Goal: Transaction & Acquisition: Purchase product/service

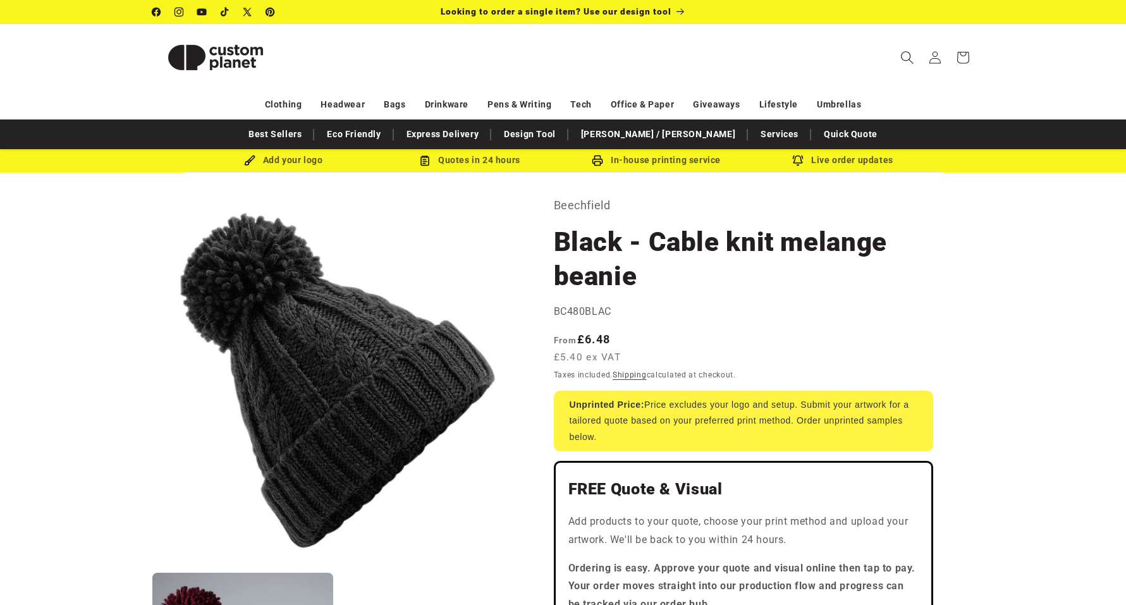
click at [908, 54] on icon "Search" at bounding box center [906, 57] width 13 height 13
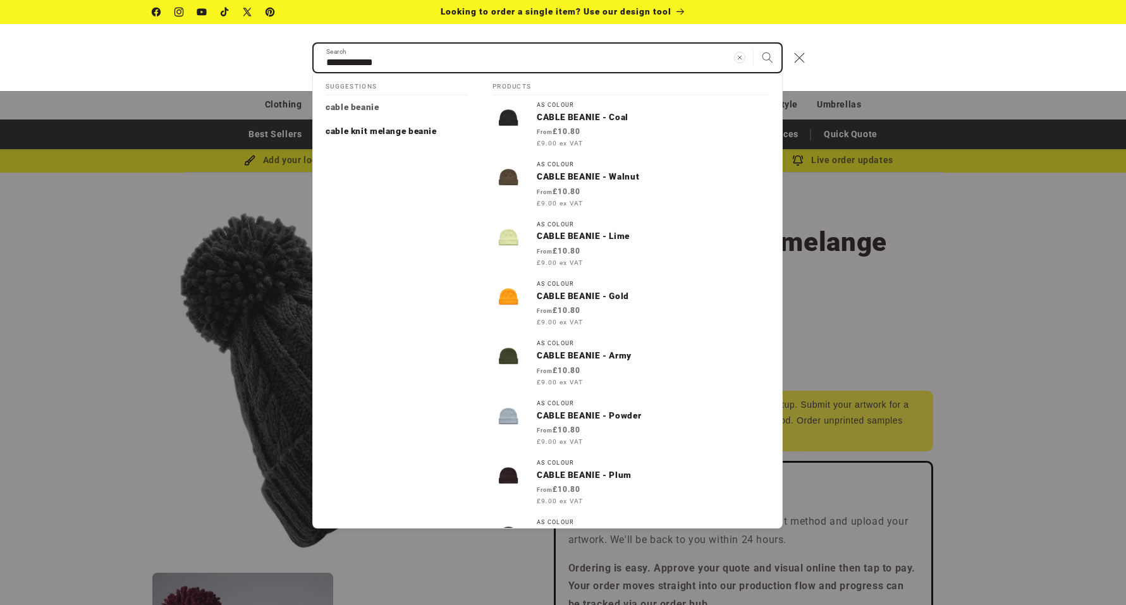
type input "**********"
click at [767, 58] on button "Search" at bounding box center [767, 58] width 28 height 28
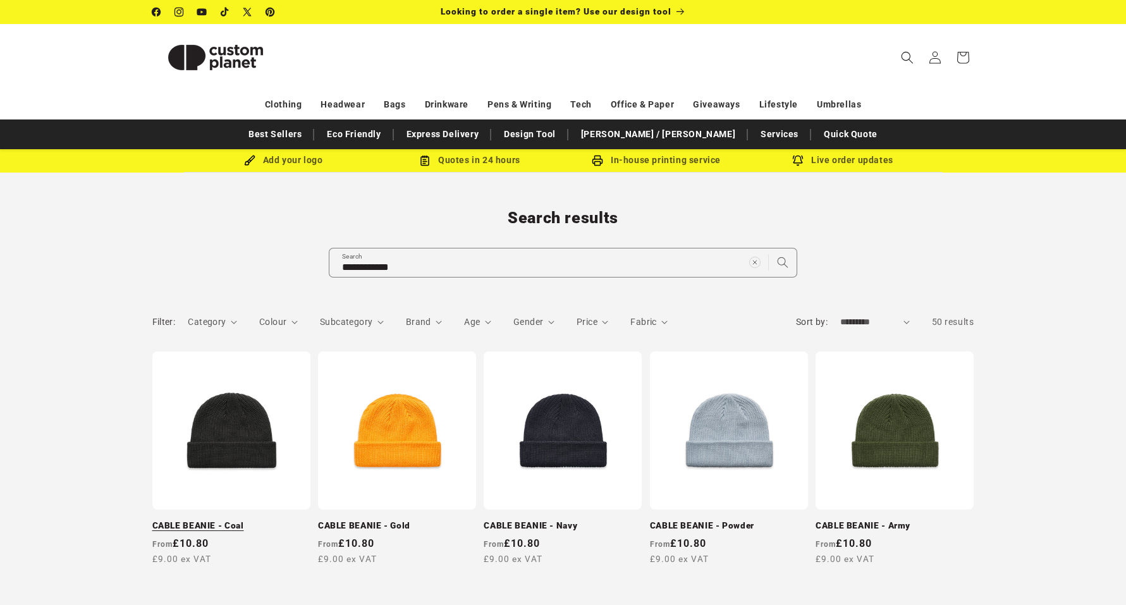
click at [258, 520] on link "CABLE BEANIE - Coal" at bounding box center [231, 525] width 158 height 11
